Goal: Book appointment/travel/reservation

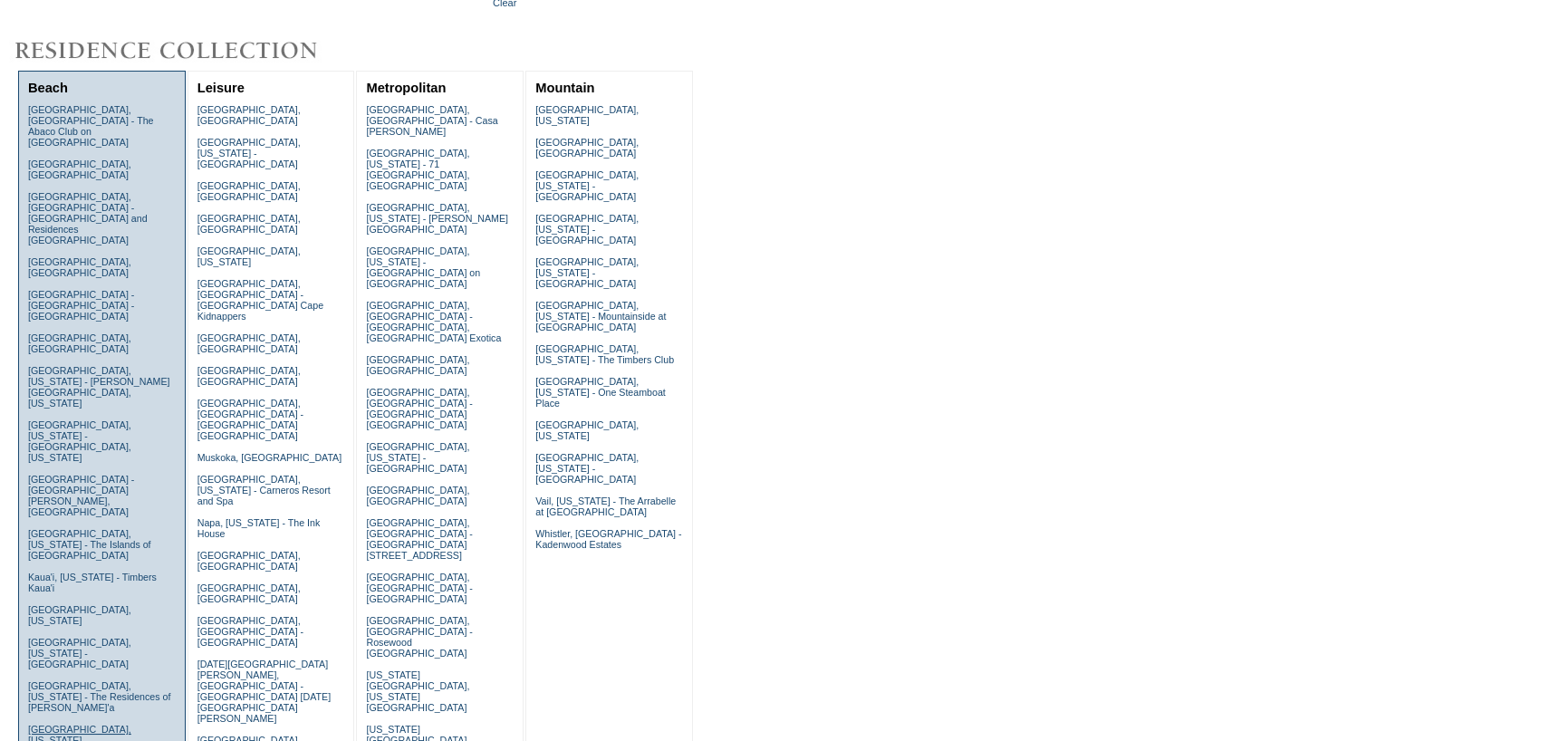
scroll to position [181, 0]
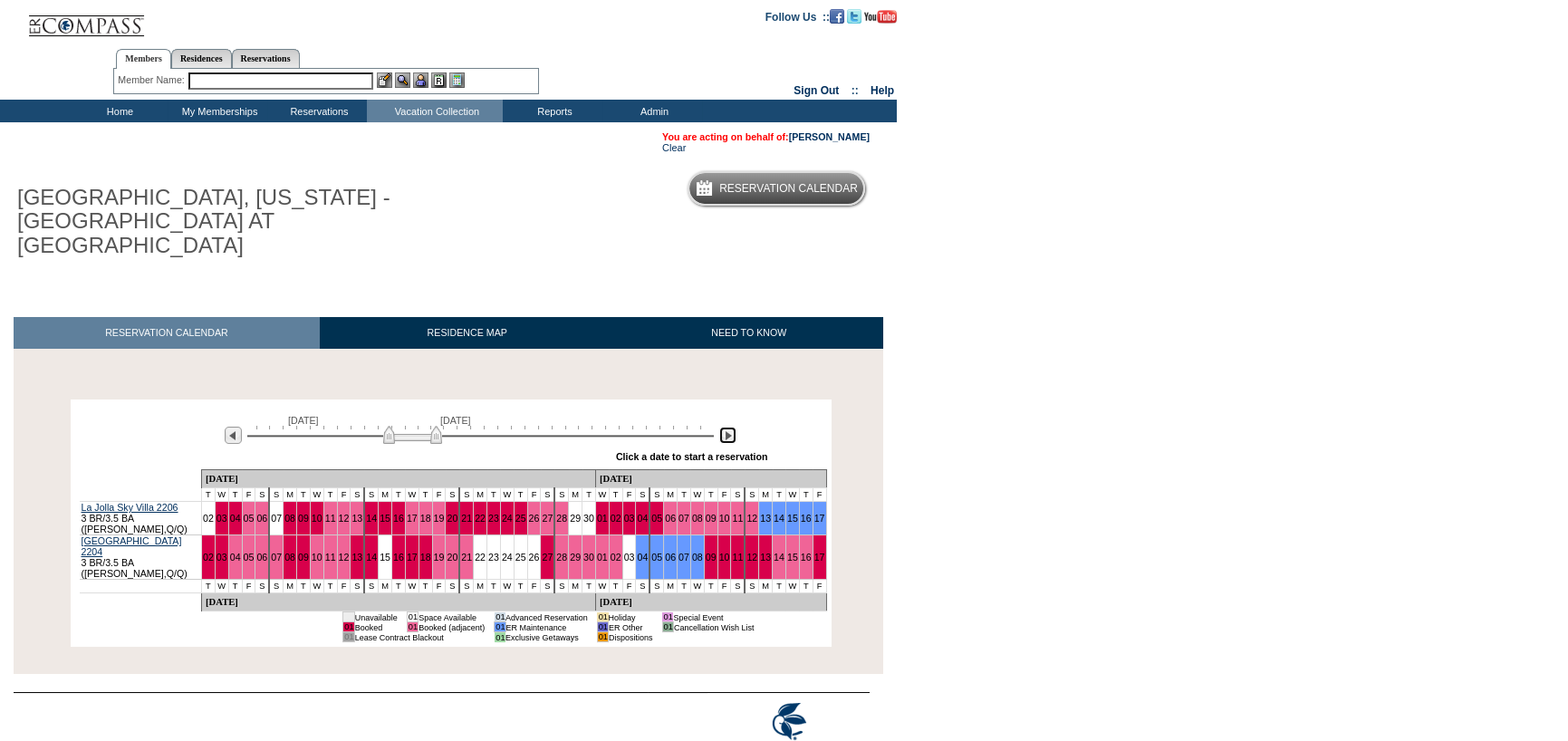
click at [731, 427] on img at bounding box center [727, 435] width 17 height 17
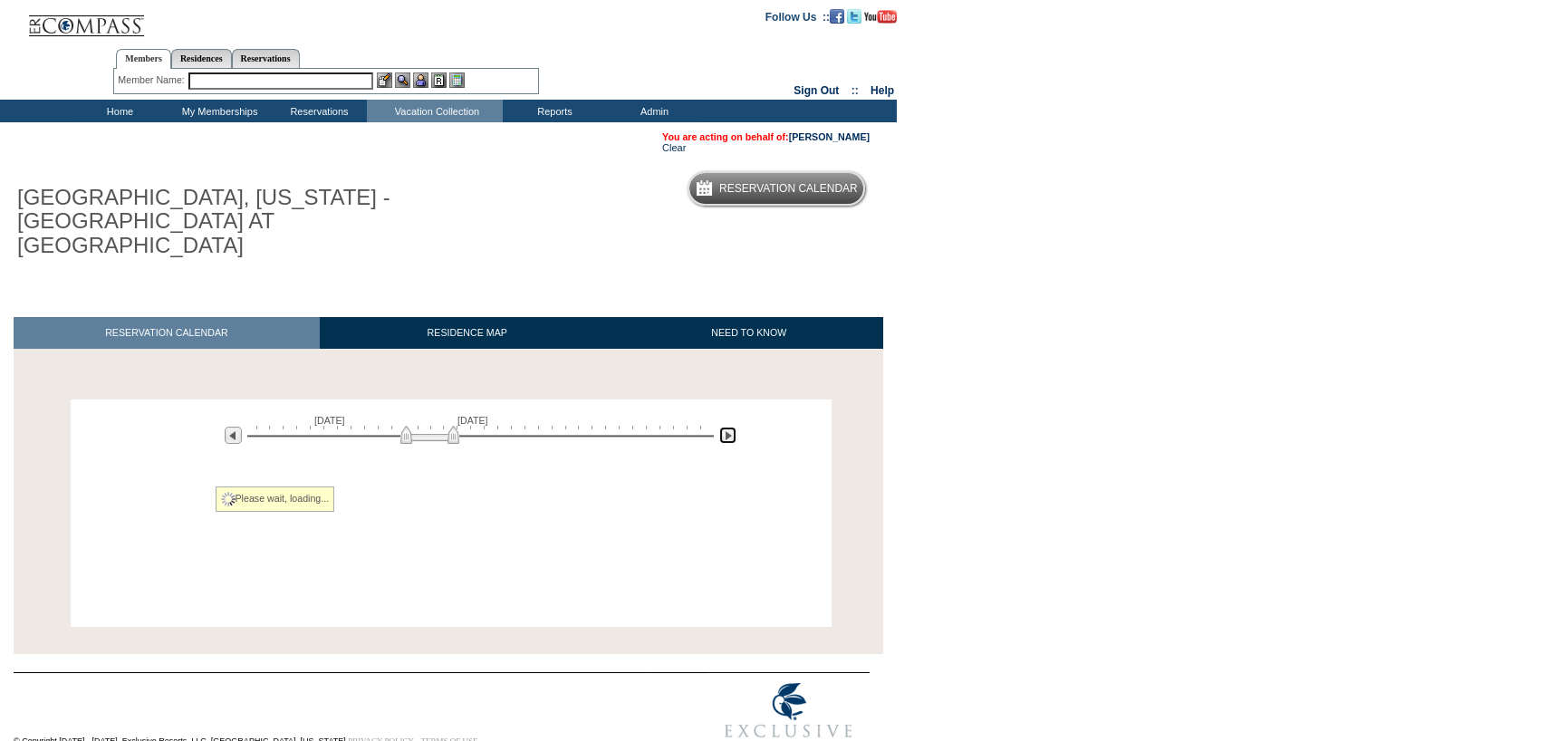
click at [731, 427] on img at bounding box center [727, 435] width 17 height 17
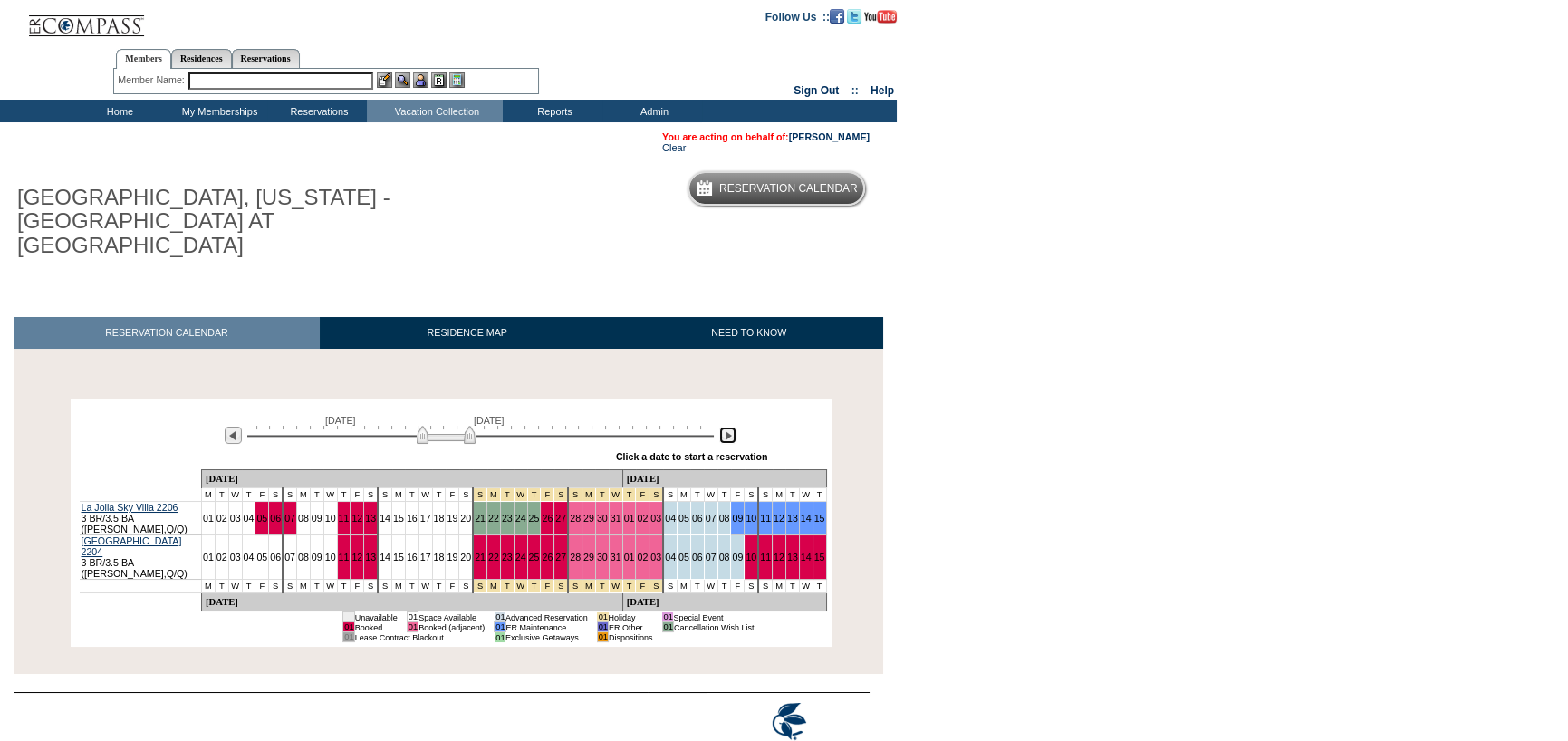
click at [731, 427] on img at bounding box center [727, 435] width 17 height 17
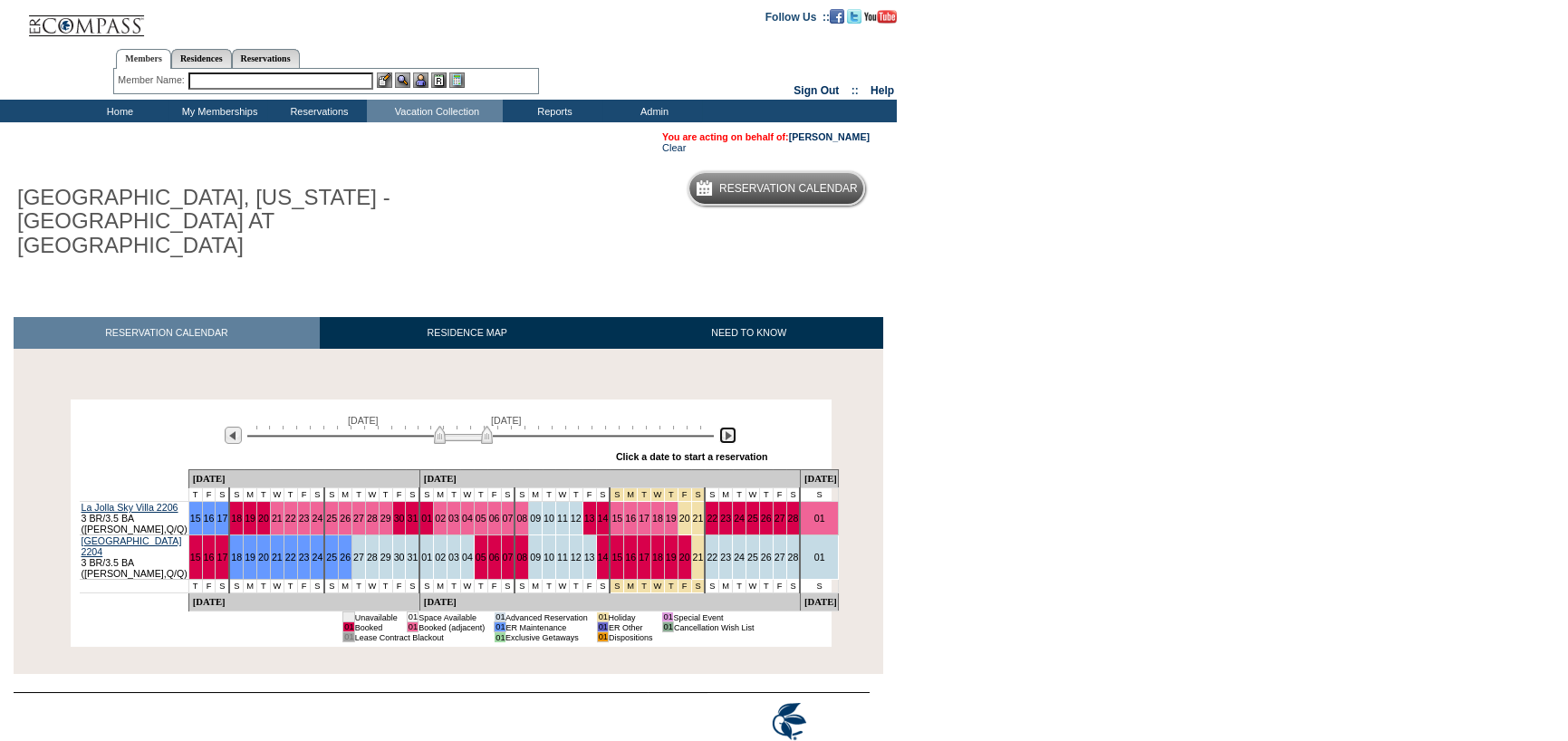
click at [731, 427] on img at bounding box center [727, 435] width 17 height 17
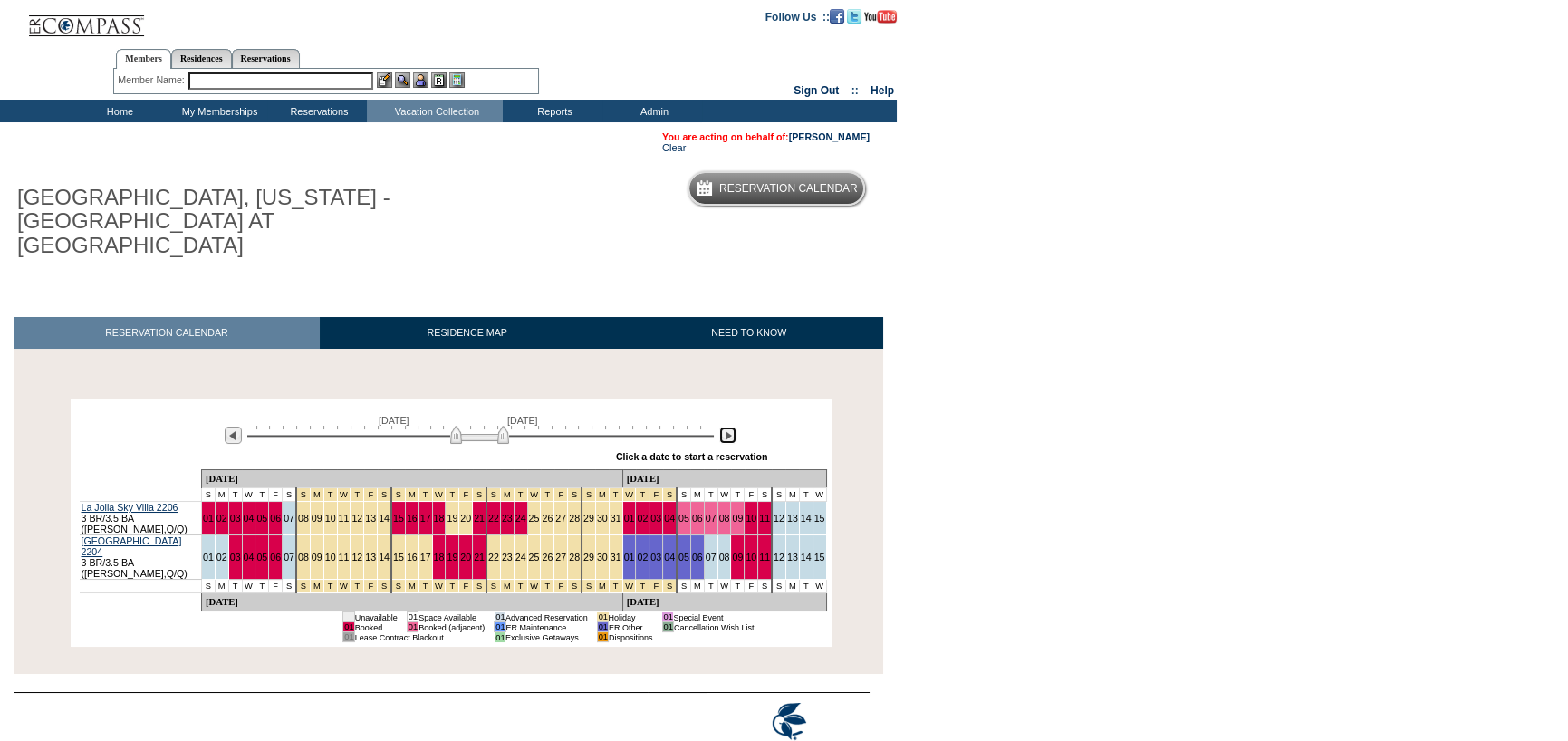
click at [731, 427] on img at bounding box center [727, 435] width 17 height 17
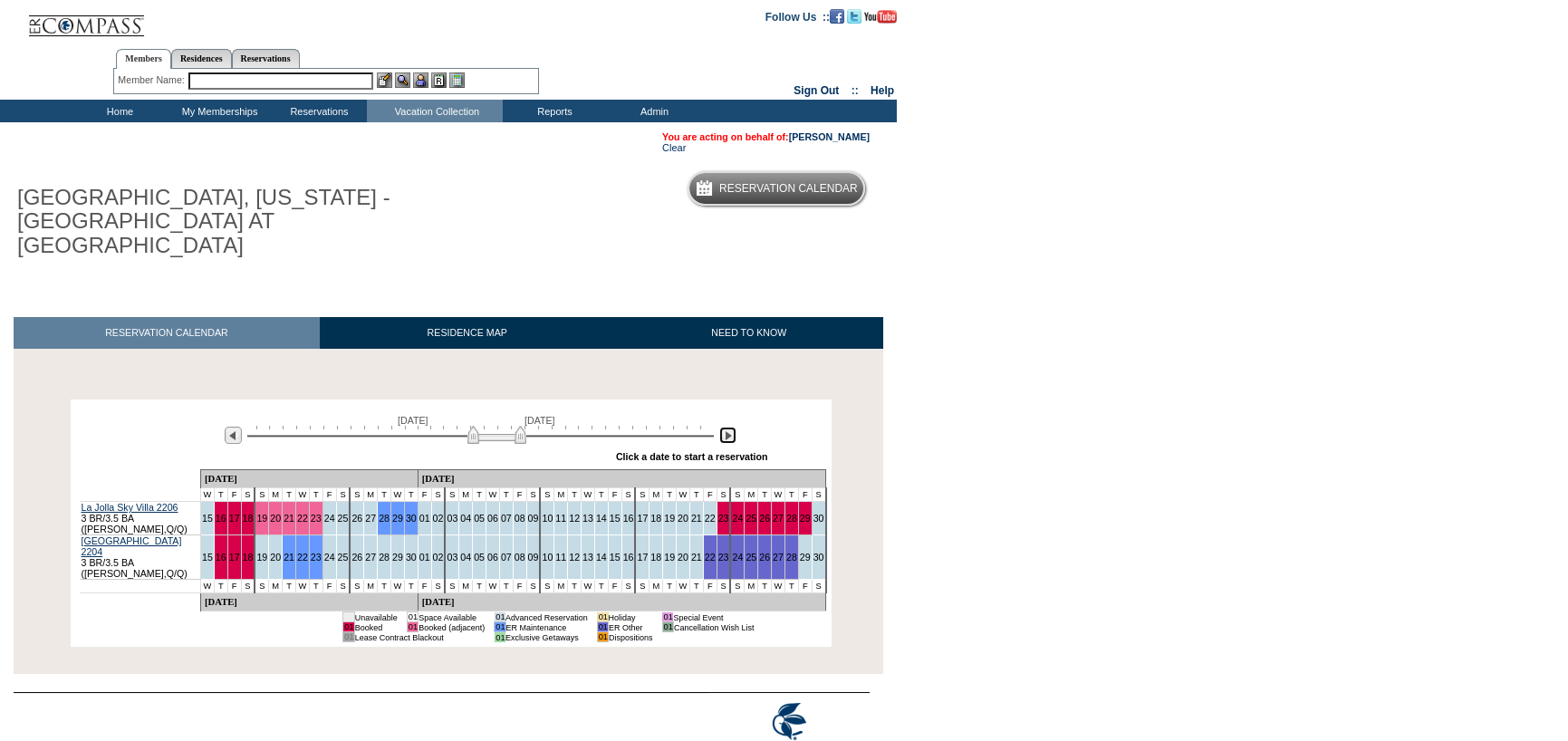
click at [731, 427] on img at bounding box center [727, 435] width 17 height 17
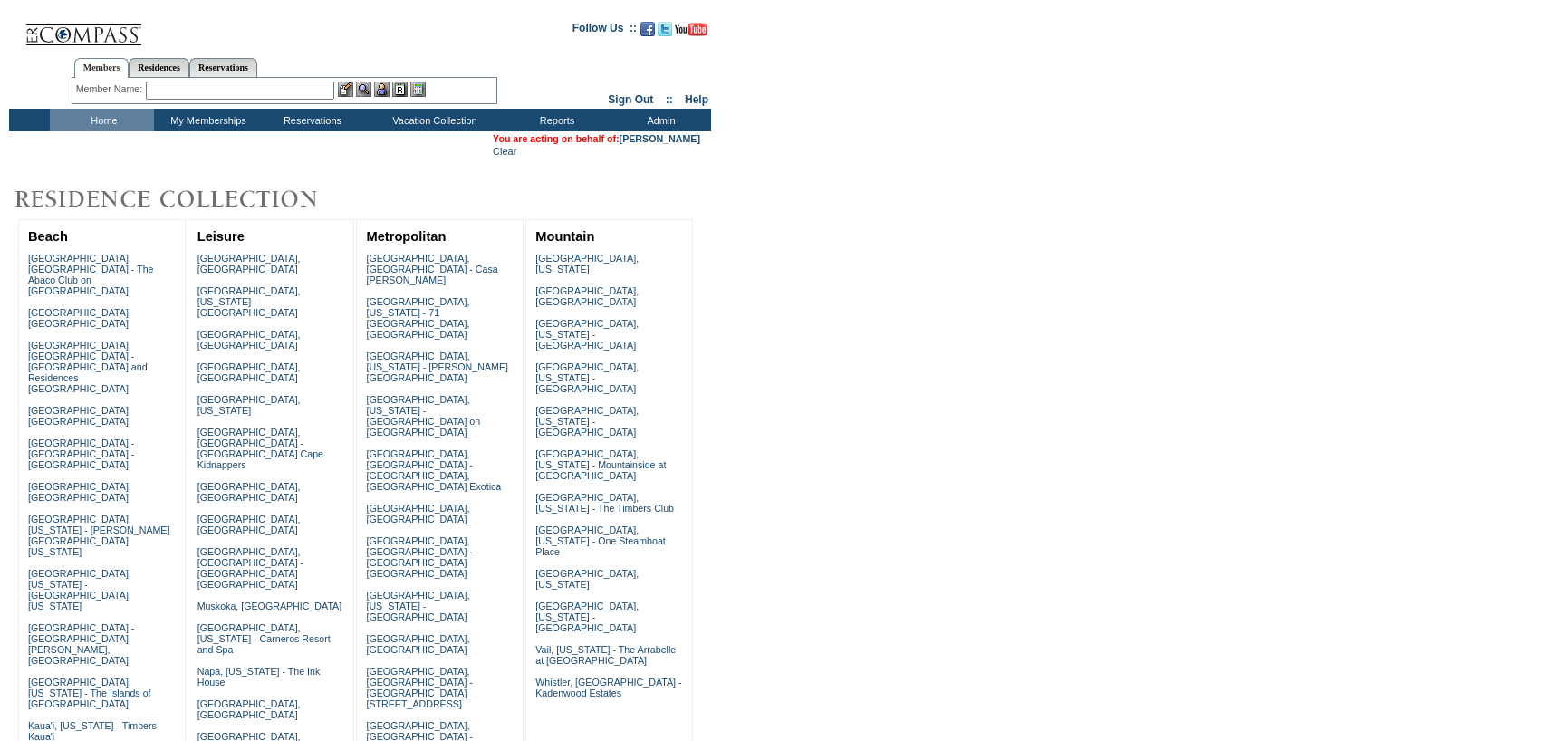
scroll to position [181, 0]
